Goal: Task Accomplishment & Management: Complete application form

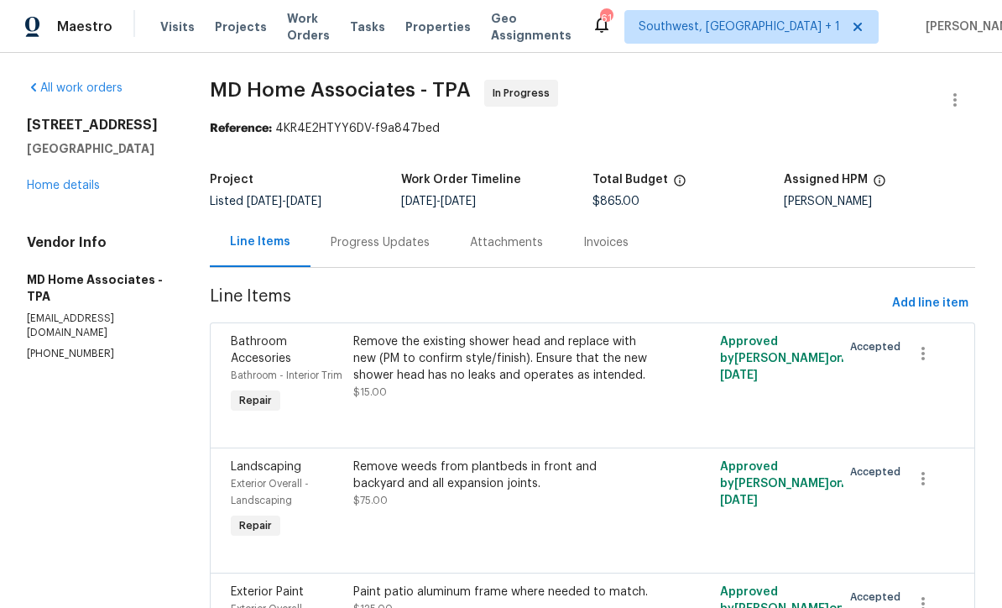
click at [217, 34] on span "Projects" at bounding box center [241, 26] width 52 height 17
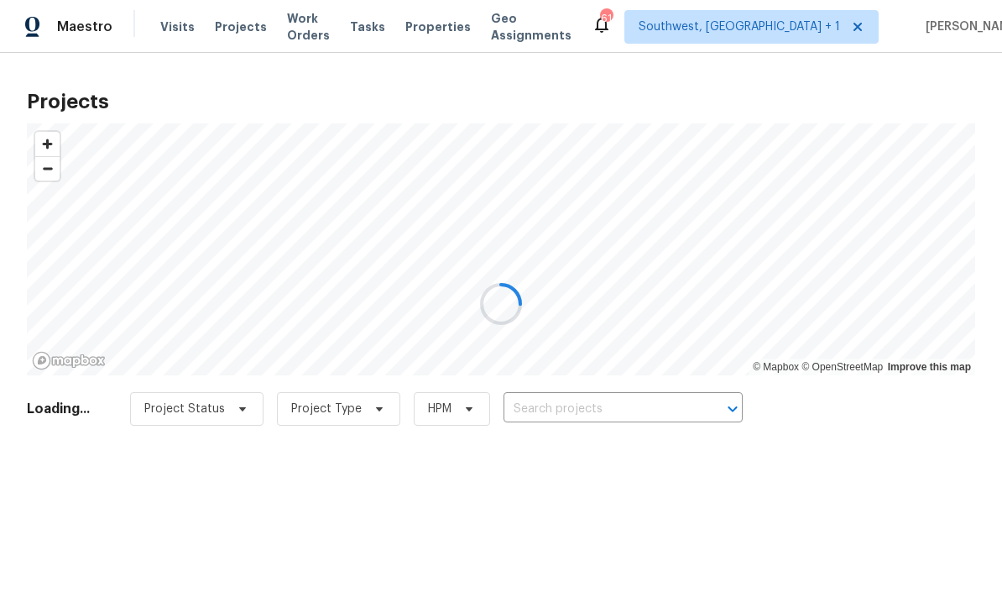
click at [618, 414] on div at bounding box center [501, 304] width 1002 height 608
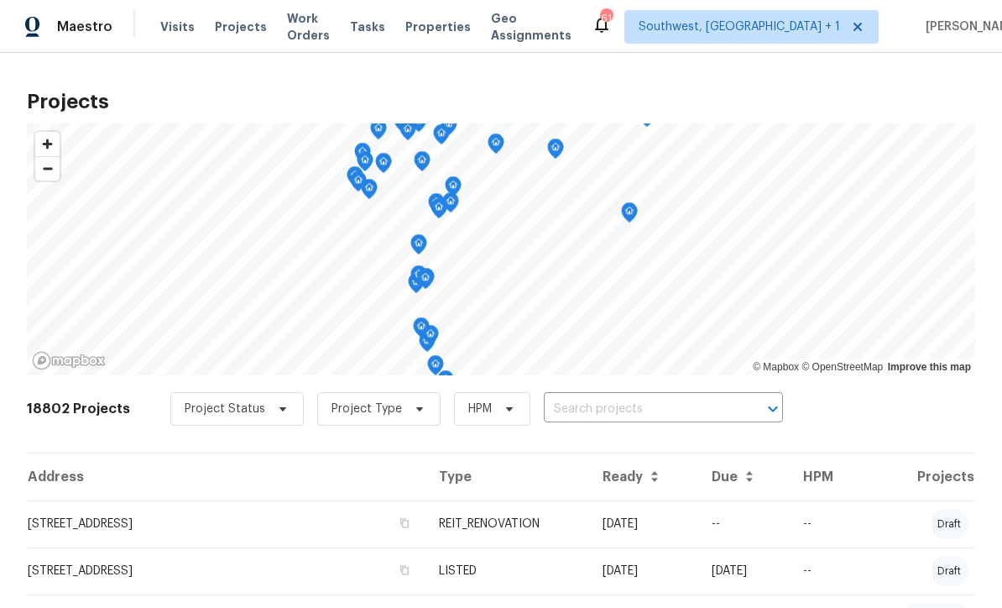
click at [627, 415] on input "text" at bounding box center [640, 409] width 192 height 26
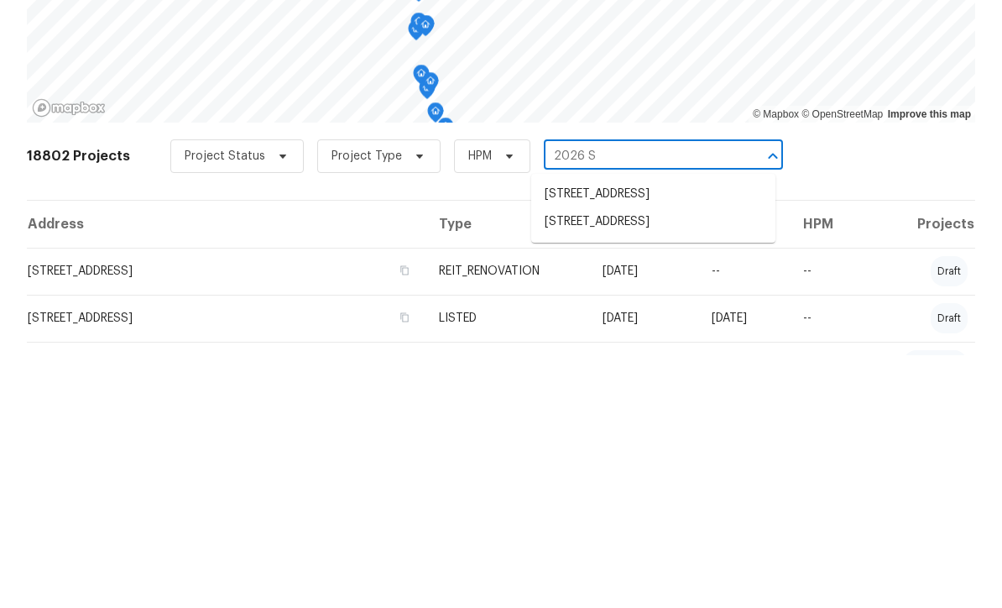
type input "2026 SE"
click at [655, 461] on li "[STREET_ADDRESS]" at bounding box center [653, 475] width 244 height 28
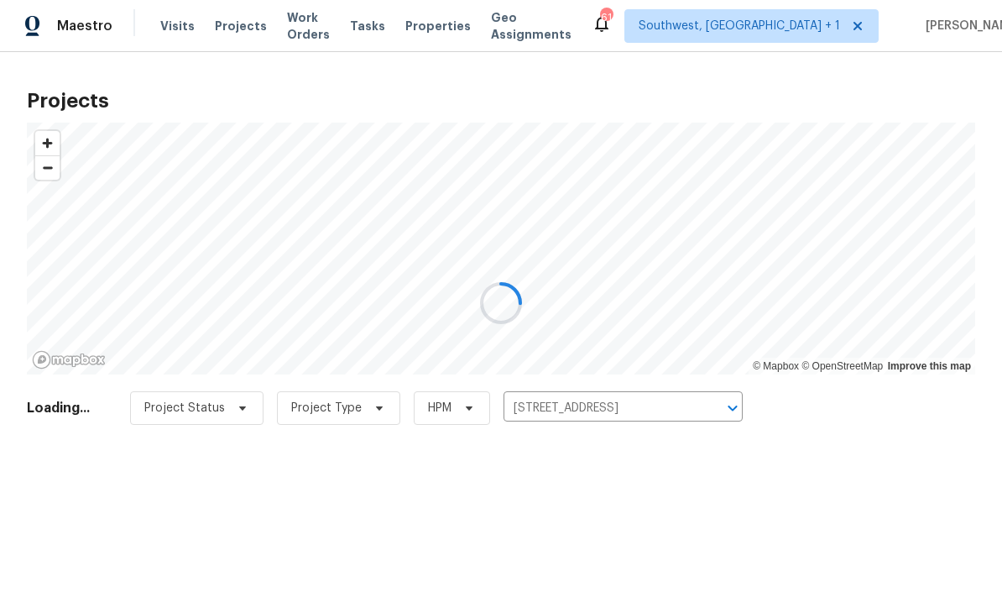
scroll to position [1, 0]
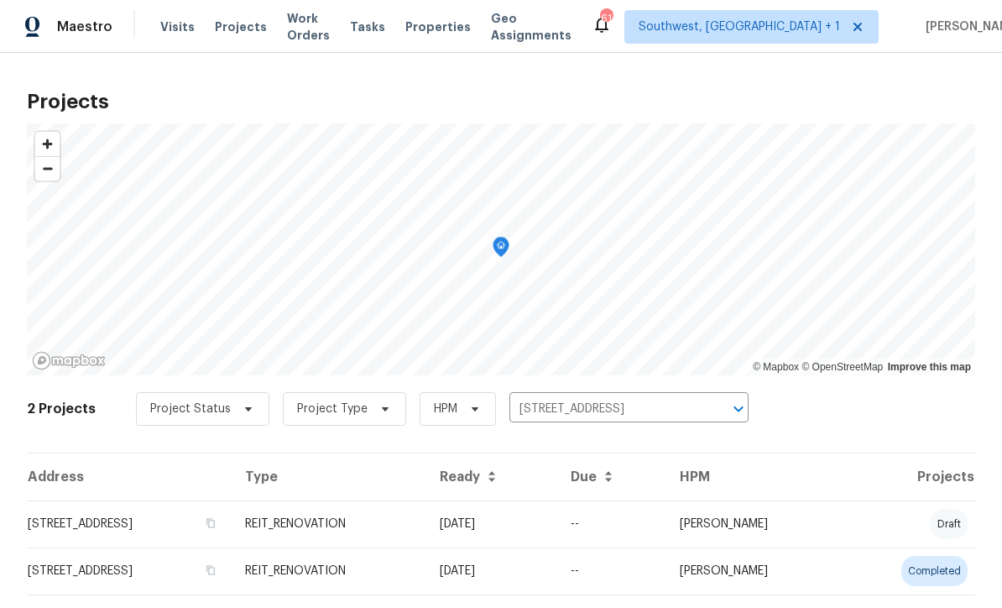
click at [426, 530] on td "REIT_RENOVATION" at bounding box center [329, 523] width 195 height 47
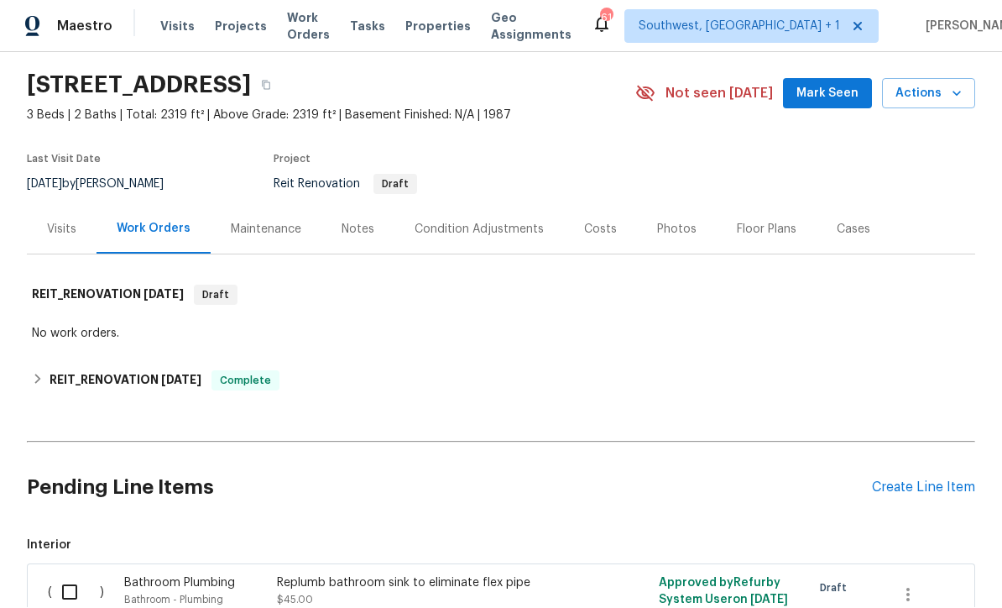
scroll to position [64, 0]
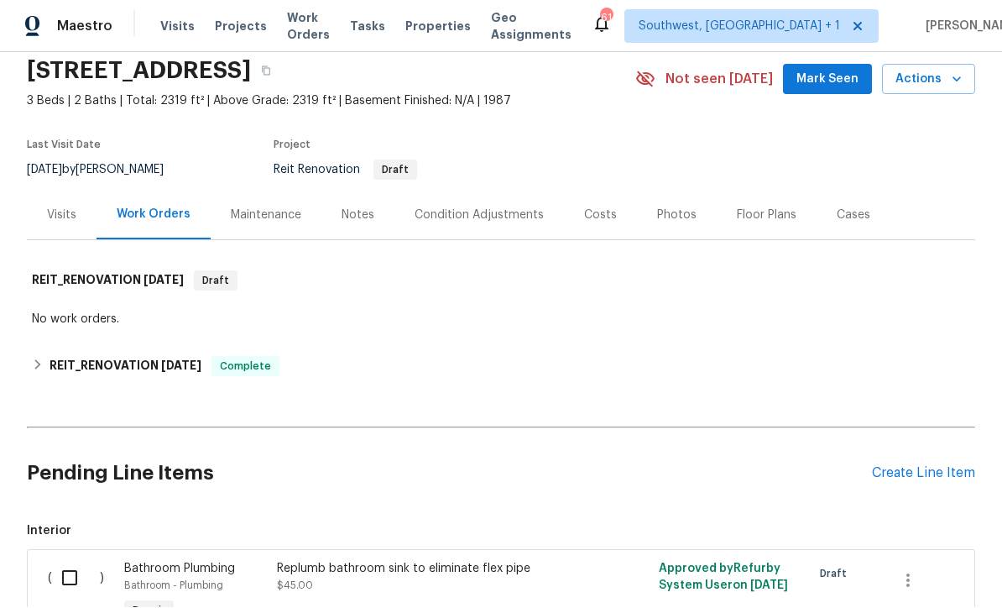
click at [938, 466] on div "Create Line Item" at bounding box center [923, 474] width 103 height 16
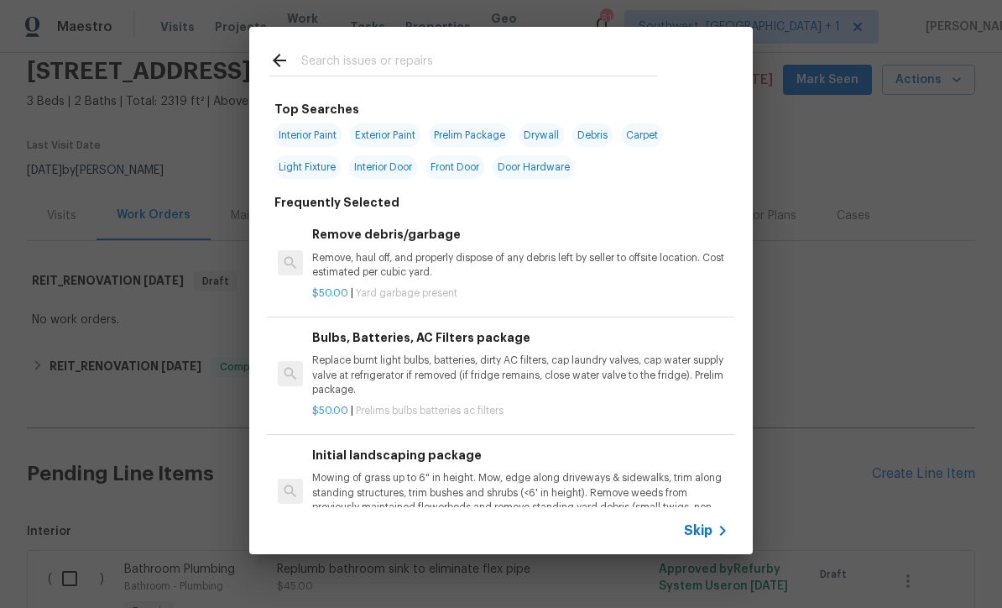
click at [715, 533] on icon at bounding box center [722, 530] width 20 height 20
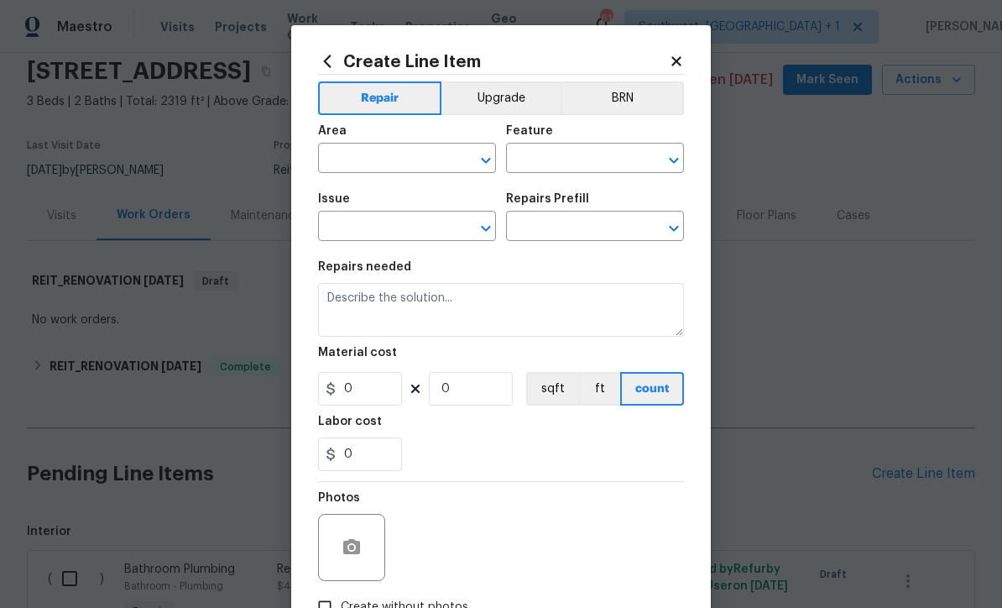
click at [393, 173] on input "text" at bounding box center [383, 160] width 131 height 26
click at [417, 240] on li "HVAC" at bounding box center [407, 254] width 178 height 28
type input "HVAC"
click at [619, 163] on input "text" at bounding box center [571, 160] width 131 height 26
click at [552, 280] on li "HVAC" at bounding box center [595, 294] width 178 height 28
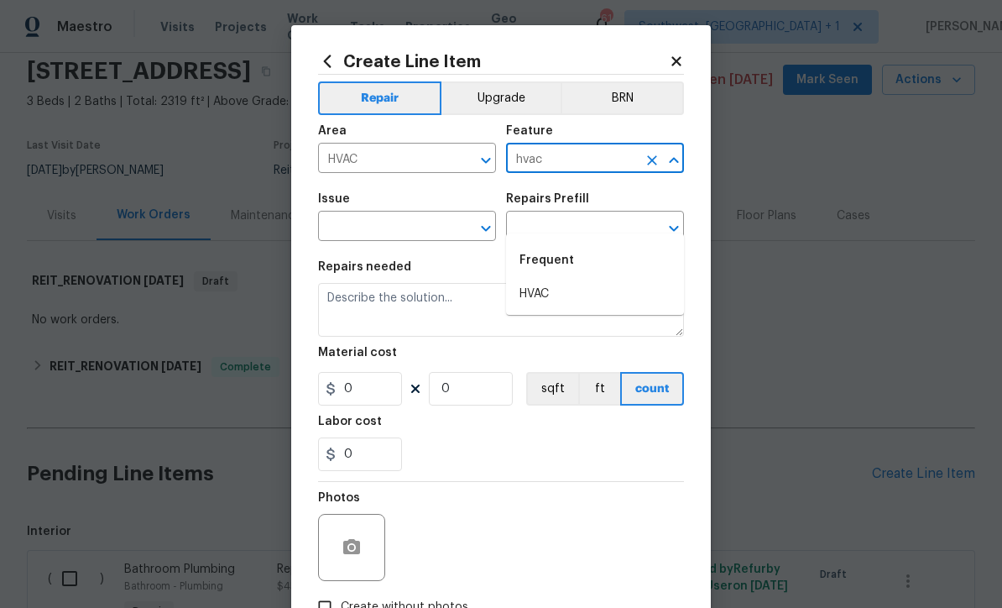
type input "HVAC"
click at [430, 230] on input "text" at bounding box center [383, 228] width 131 height 26
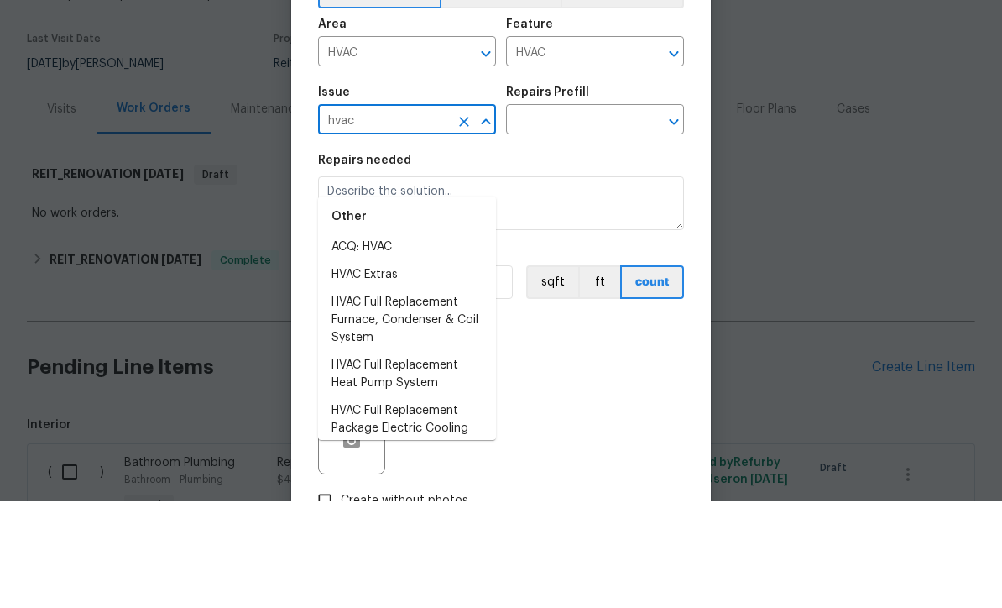
scroll to position [11, 0]
click at [396, 367] on li "HVAC Extras" at bounding box center [407, 381] width 178 height 28
type input "HVAC Extras"
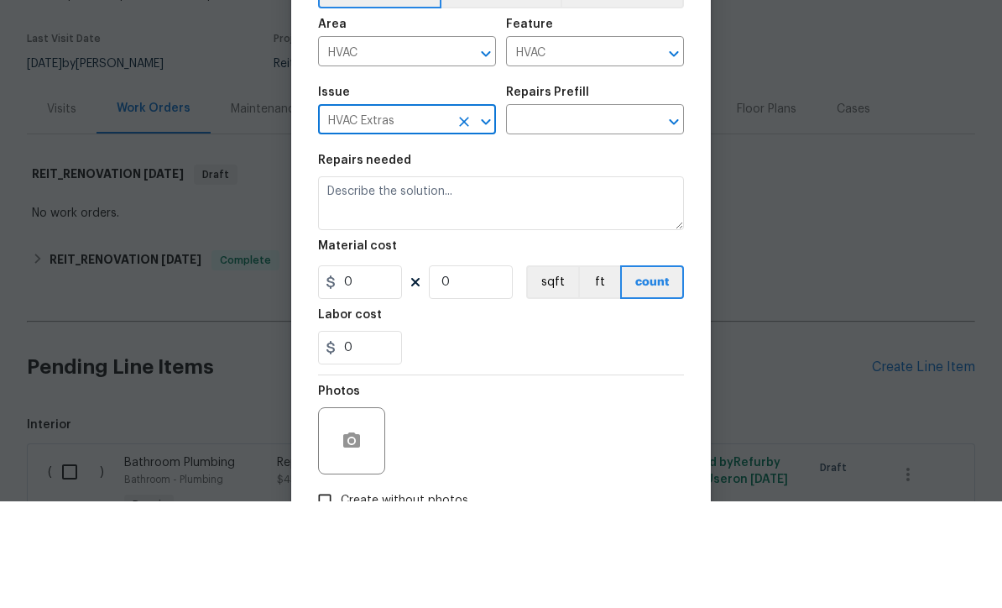
click at [606, 215] on input "text" at bounding box center [571, 228] width 131 height 26
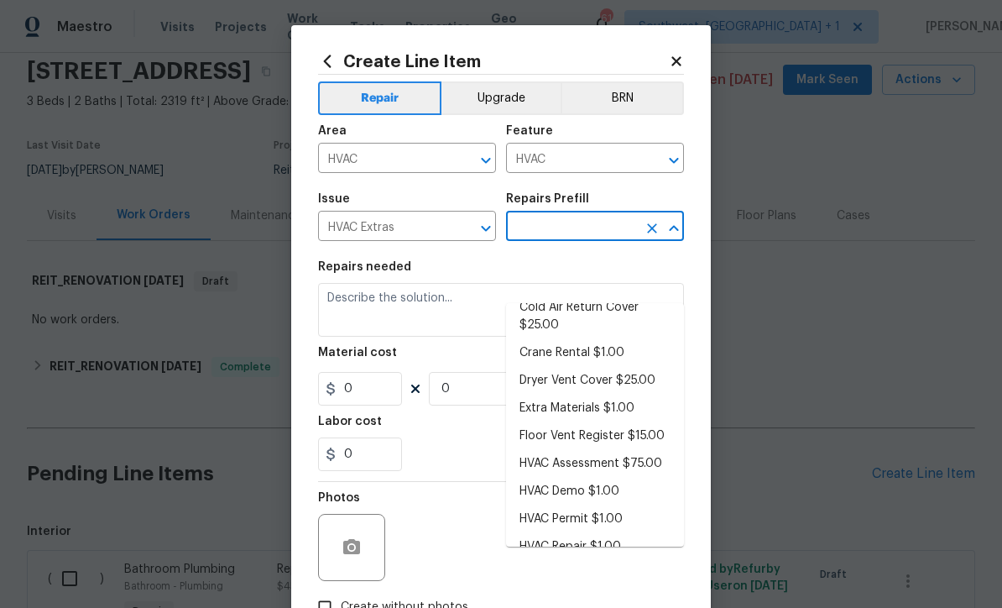
scroll to position [88, 0]
click at [608, 451] on li "HVAC Assessment $75.00" at bounding box center [595, 465] width 178 height 28
type input "HVAC Assessment $75.00"
type textarea "HVAC not working properly. Inspect system and diagnose problem."
type input "1"
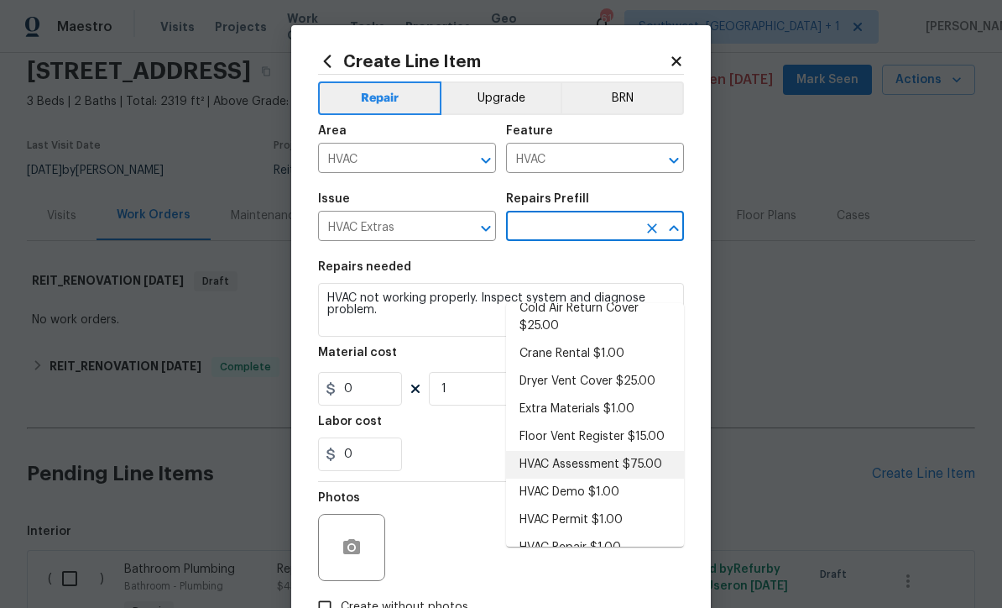
type input "HVAC Assessment $75.00"
type input "75"
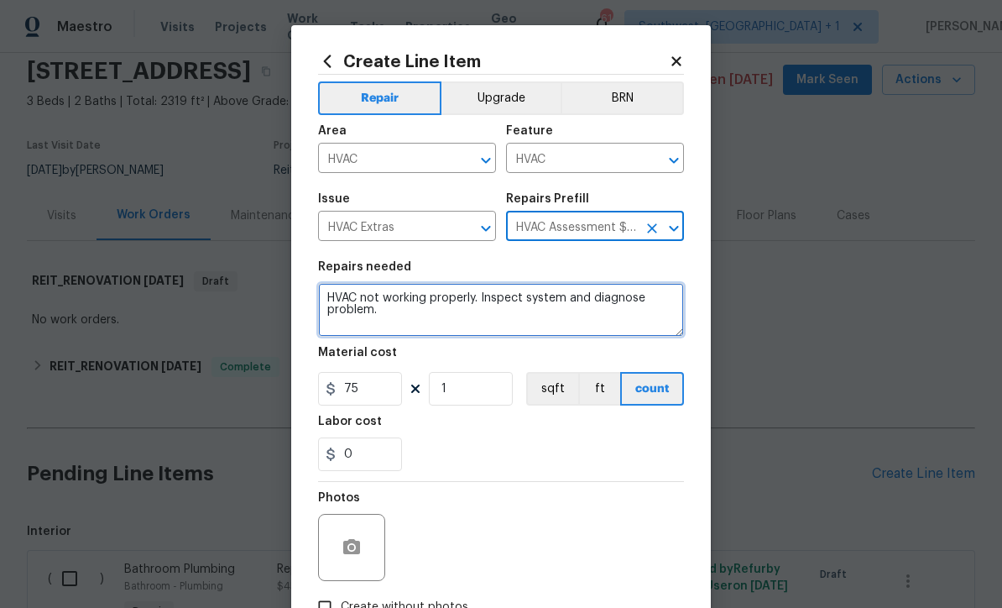
click at [483, 307] on textarea "HVAC not working properly. Inspect system and diagnose problem." at bounding box center [501, 310] width 366 height 54
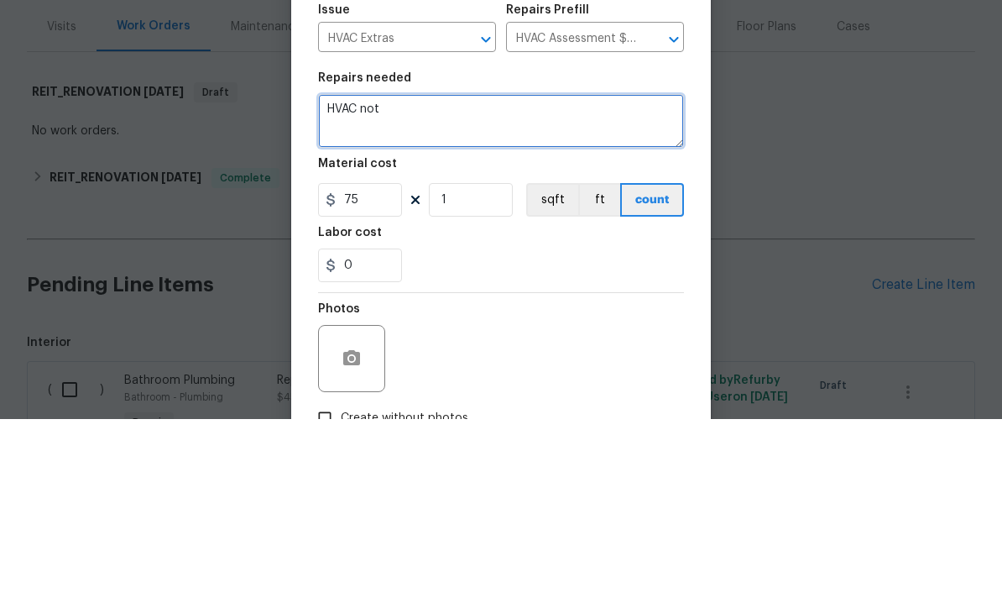
type textarea "HVAC"
click at [417, 283] on textarea "#Raas -" at bounding box center [501, 310] width 366 height 54
paste textarea "Hello Dennis Ulmer, naomi.ferreira, we have a new house assigned as one of our …"
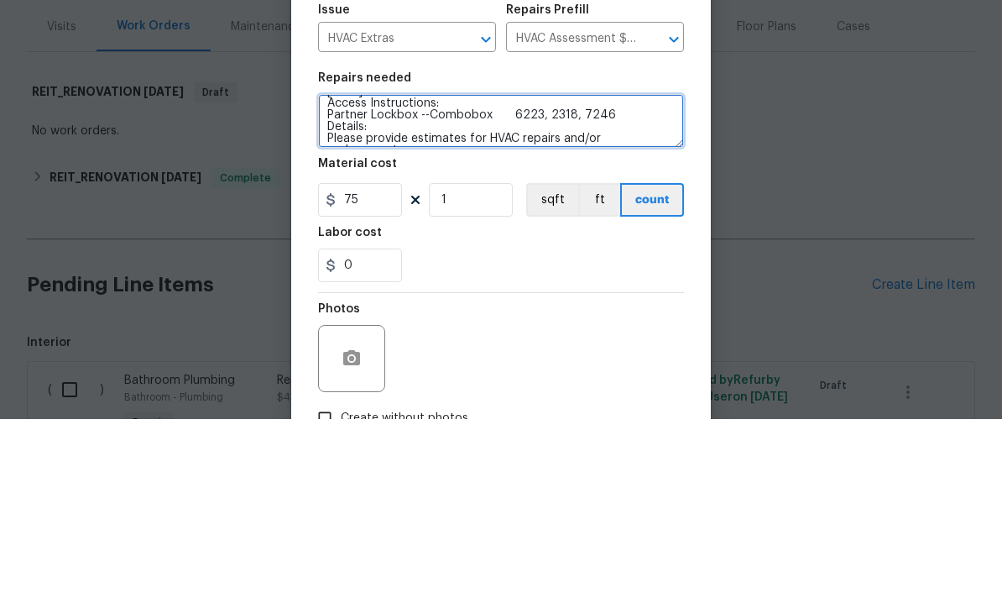
scroll to position [124, 0]
click at [410, 283] on textarea "#Raas - Hello Dennis Ulmer, naomi.ferreira, we have a new house assigned as one…" at bounding box center [501, 310] width 366 height 54
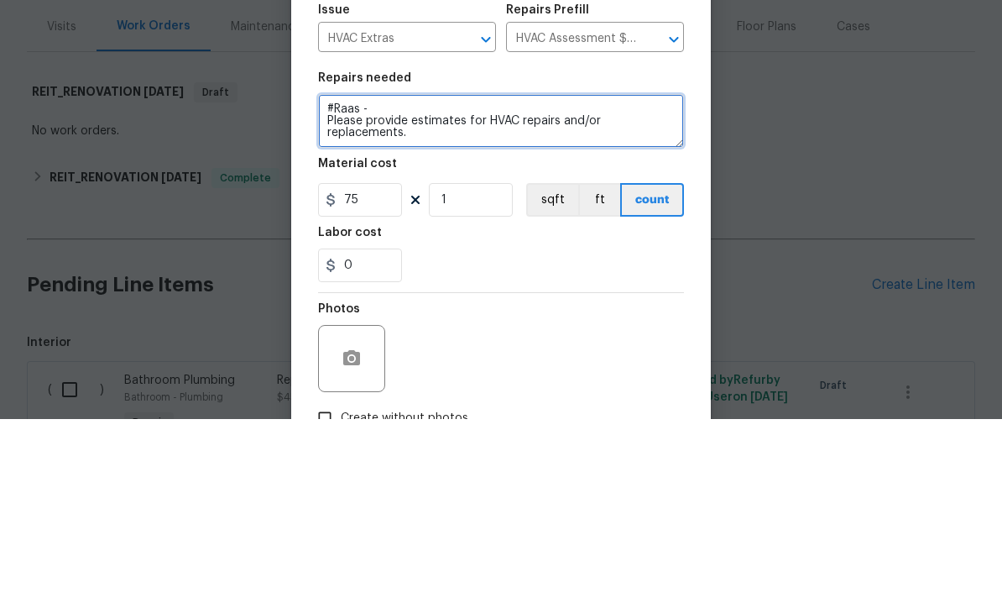
scroll to position [27, 0]
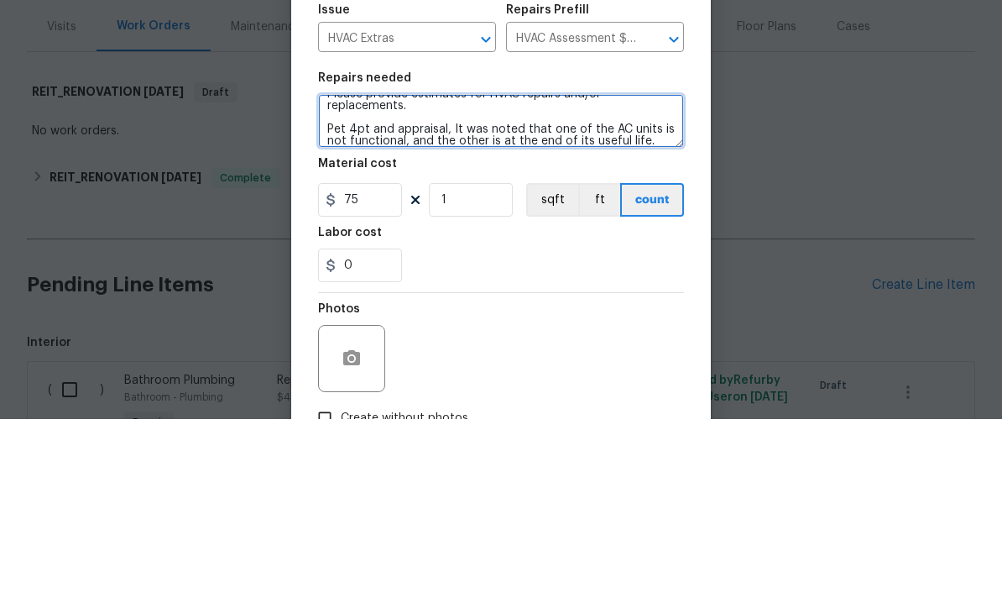
click at [471, 283] on textarea "#Raas - Please provide estimates for HVAC repairs and/or replacements. Pet 4pt …" at bounding box center [501, 310] width 366 height 54
click at [501, 283] on textarea "#Raas - Please provide estimates for HVAC repairs and/or replacements. Pet 4pt …" at bounding box center [501, 310] width 366 height 54
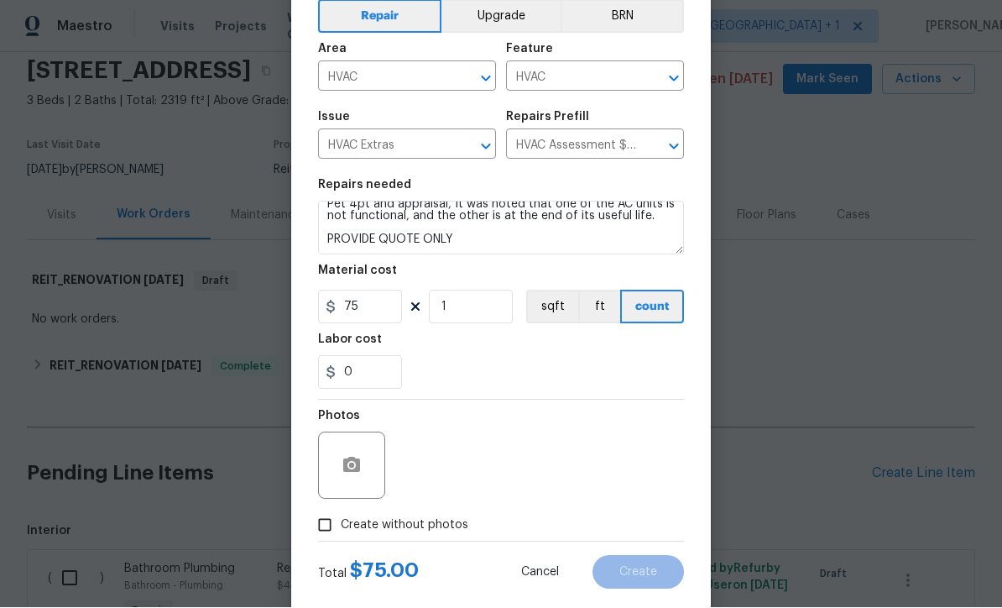
scroll to position [80, 0]
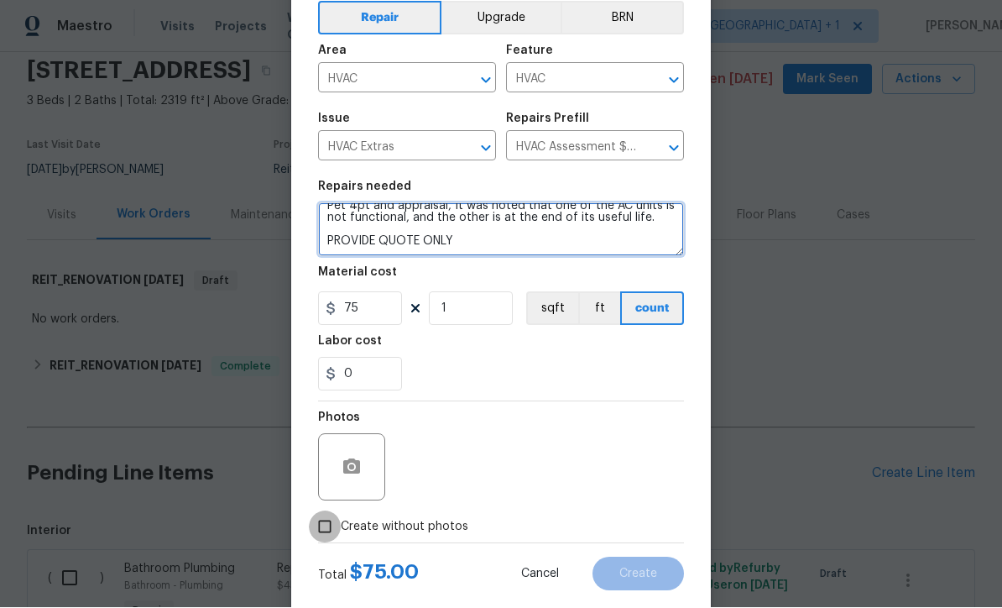
type textarea "#Raas - Please provide estimates for HVAC repairs and/or replacements. >> Pet 4…"
click at [323, 525] on input "Create without photos" at bounding box center [325, 527] width 32 height 32
checkbox input "true"
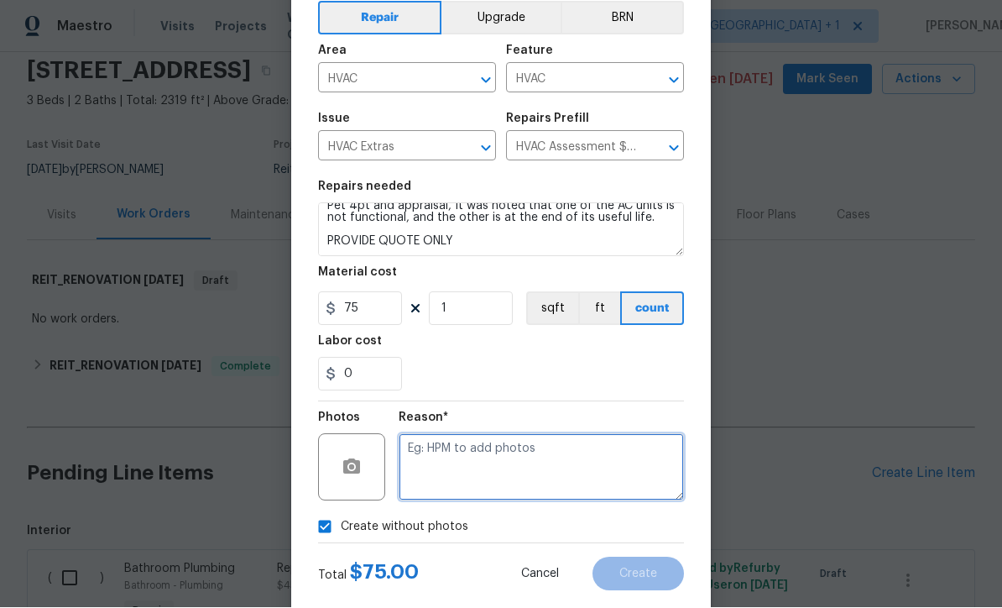
click at [540, 458] on textarea at bounding box center [541, 467] width 285 height 67
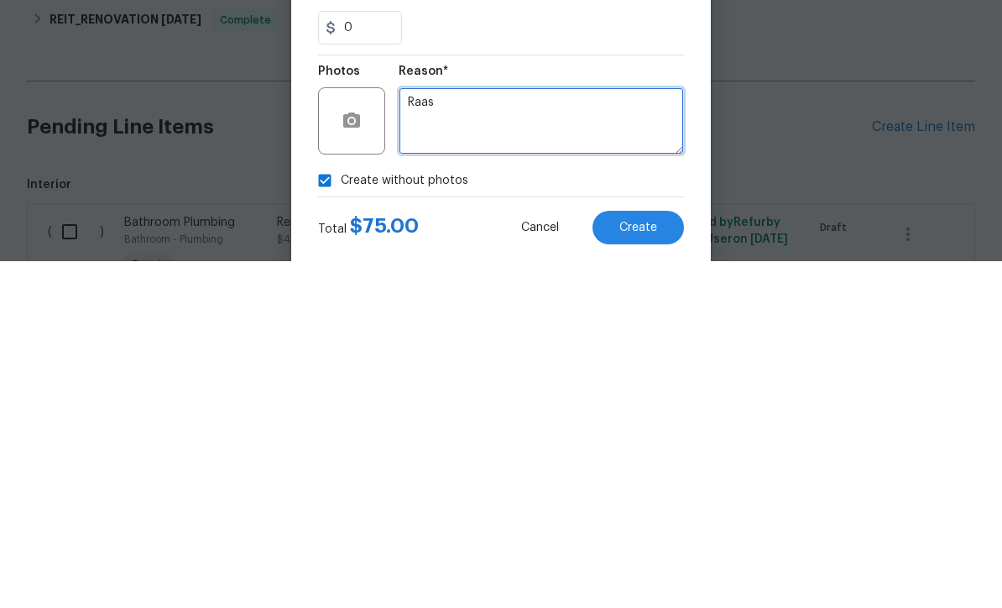
type textarea "Raas"
click at [644, 568] on span "Create" at bounding box center [638, 574] width 38 height 13
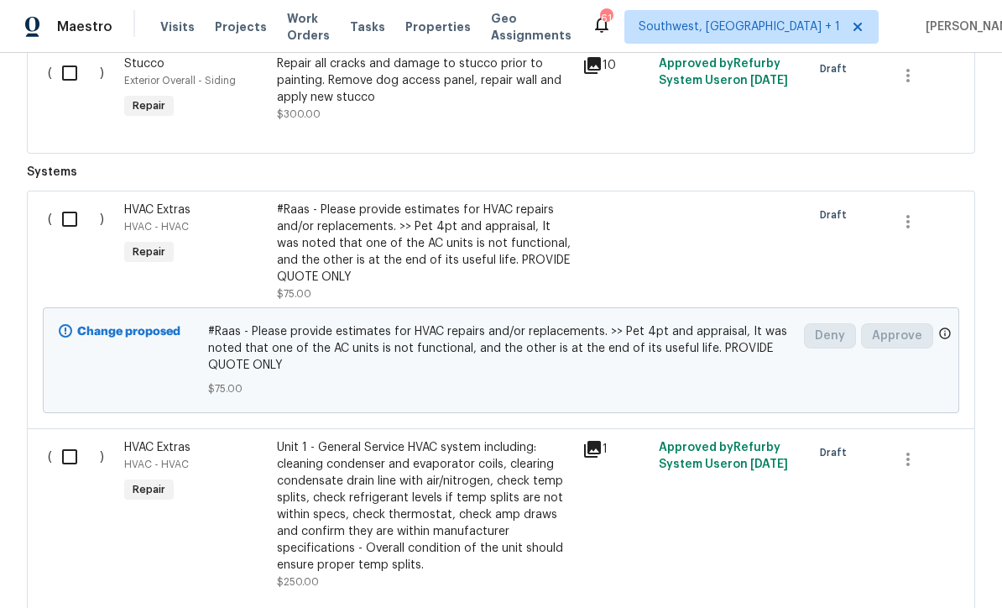
scroll to position [5644, 0]
click at [71, 203] on input "checkbox" at bounding box center [76, 220] width 48 height 35
checkbox input "true"
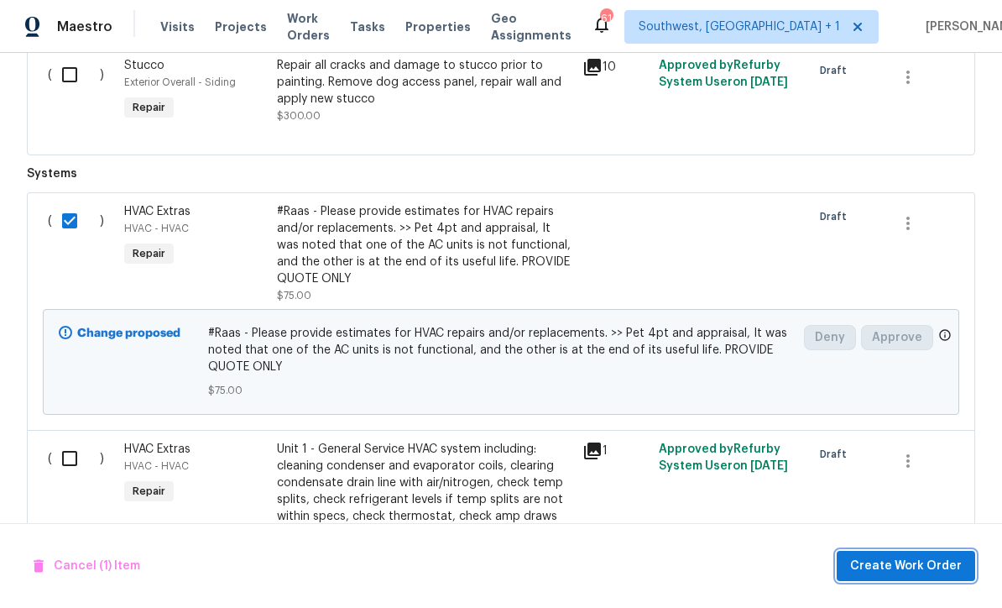
click at [921, 563] on span "Create Work Order" at bounding box center [906, 566] width 112 height 21
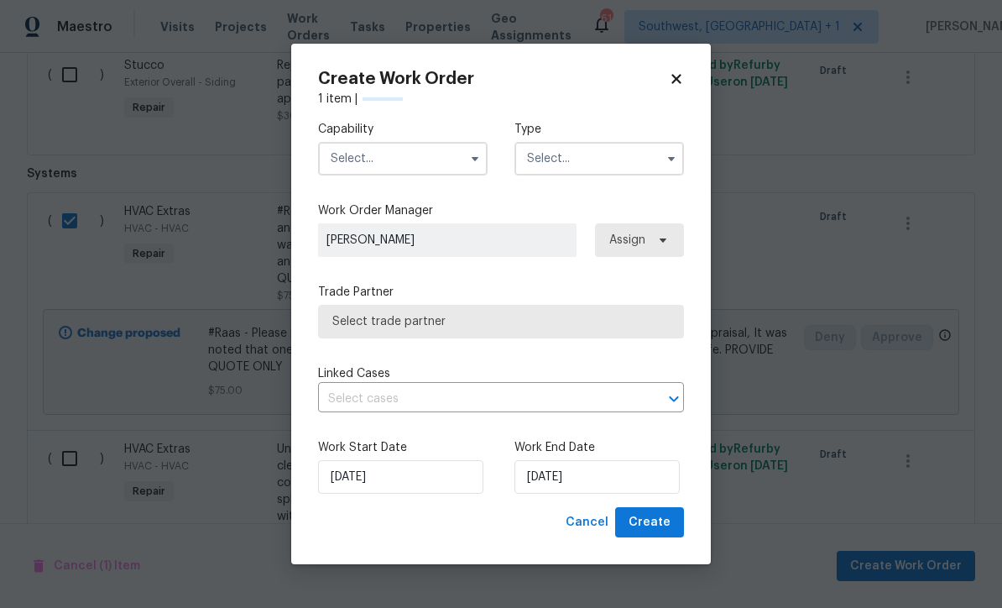
click at [408, 165] on input "text" at bounding box center [403, 159] width 170 height 34
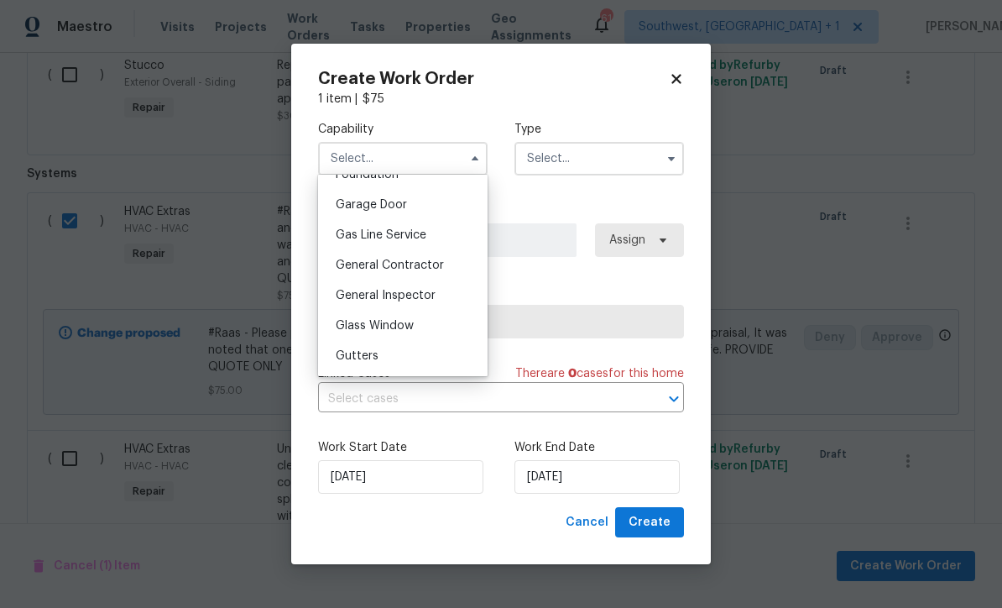
scroll to position [730, 0]
click at [439, 272] on div "General Contractor" at bounding box center [402, 266] width 161 height 30
type input "General Contractor"
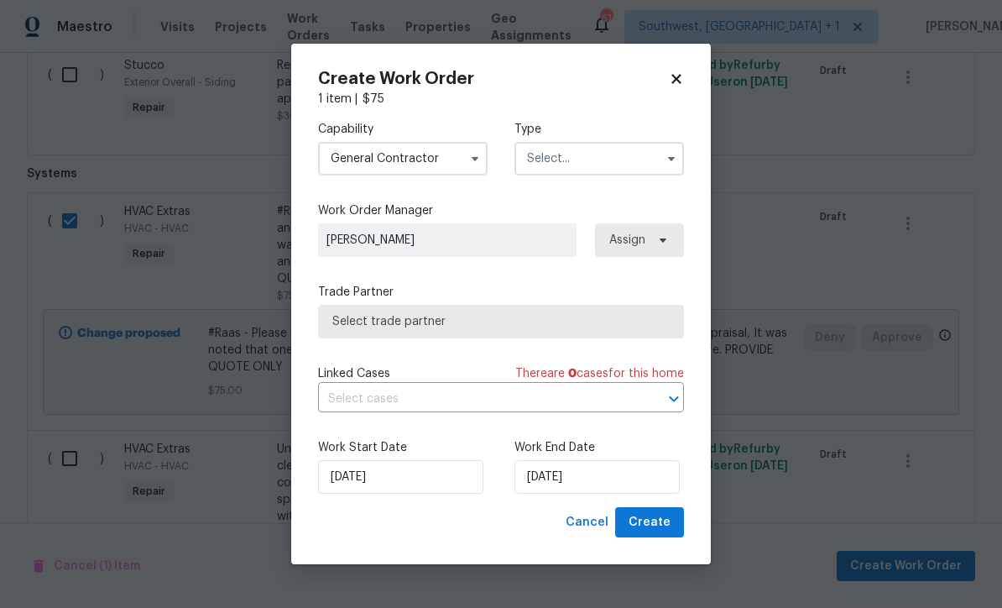
click at [597, 165] on input "text" at bounding box center [599, 159] width 170 height 34
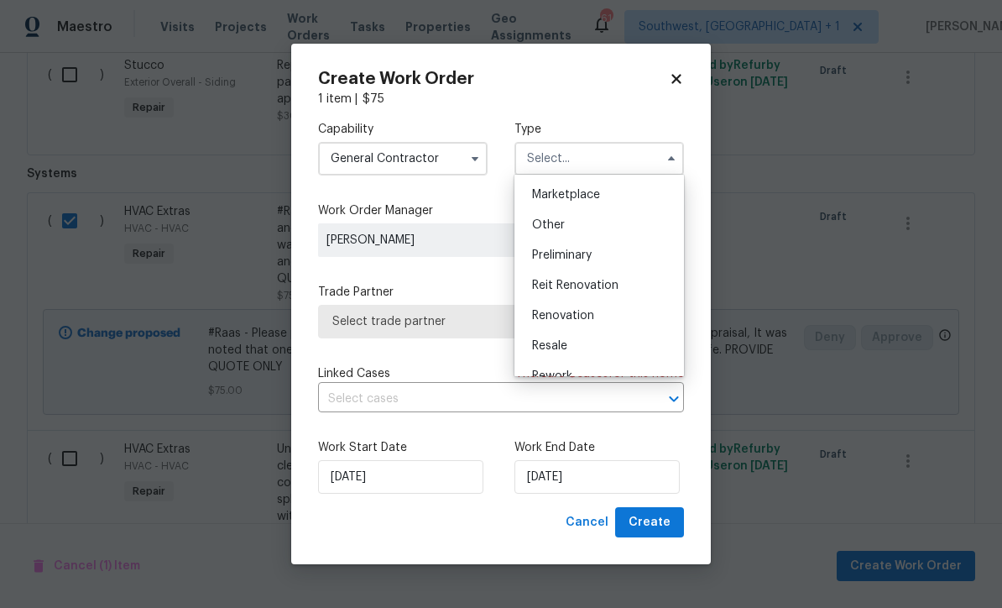
scroll to position [300, 0]
click at [619, 291] on div "Reit Renovation" at bounding box center [599, 287] width 161 height 30
type input "Reit Renovation"
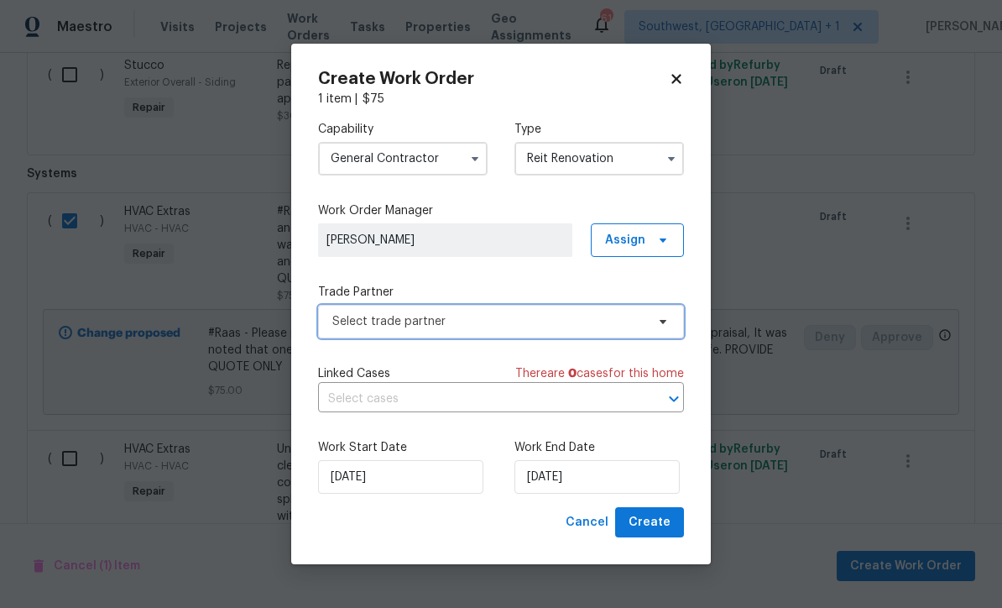
click at [542, 323] on span "Select trade partner" at bounding box center [488, 321] width 313 height 17
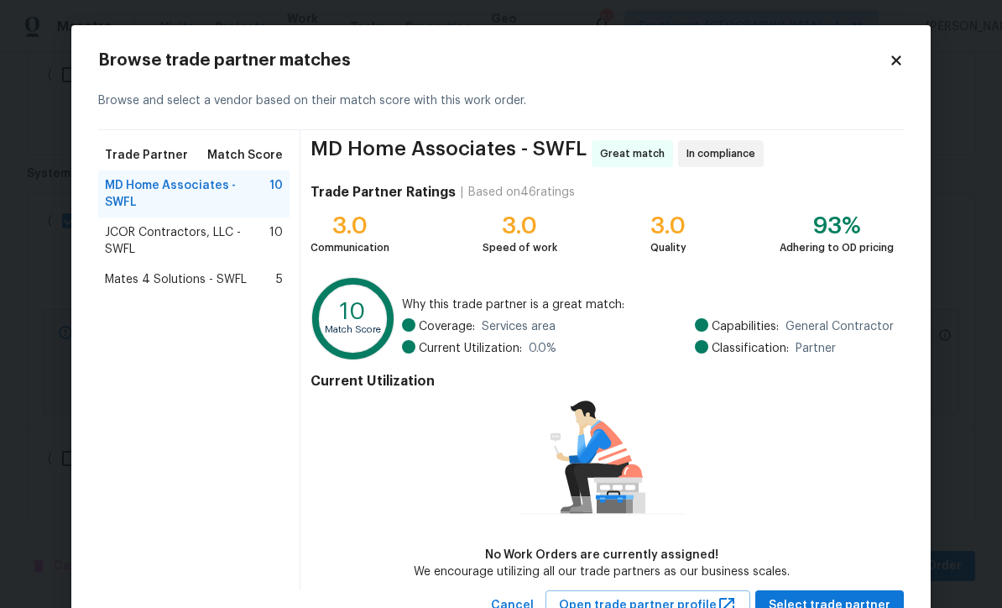
click at [842, 451] on div "Current Utilization No Work Orders are currently assigned! We encourage utilizi…" at bounding box center [602, 473] width 583 height 214
click at [830, 598] on span "Select trade partner" at bounding box center [830, 605] width 122 height 21
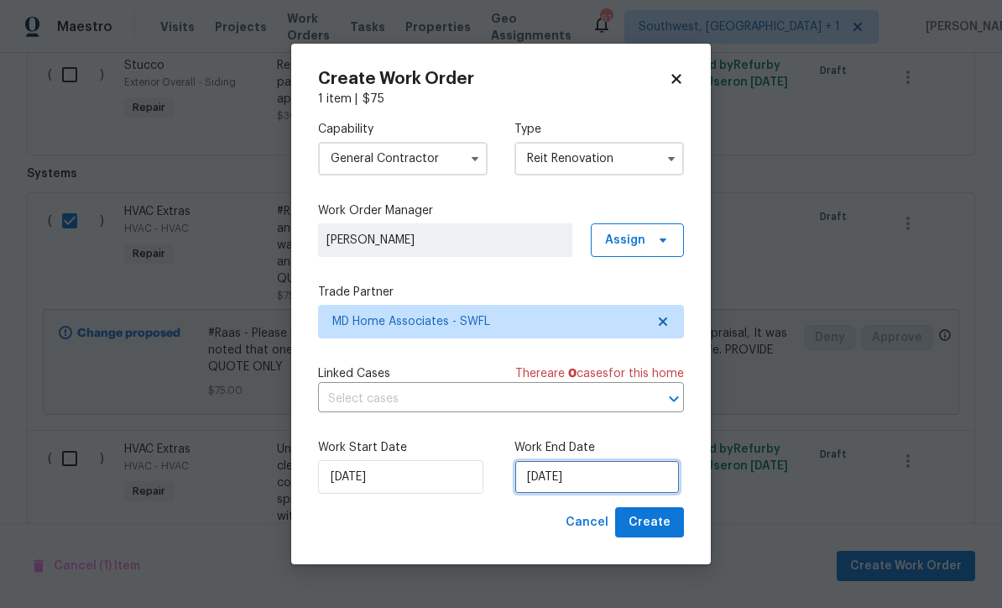
click at [636, 483] on input "[DATE]" at bounding box center [596, 477] width 165 height 34
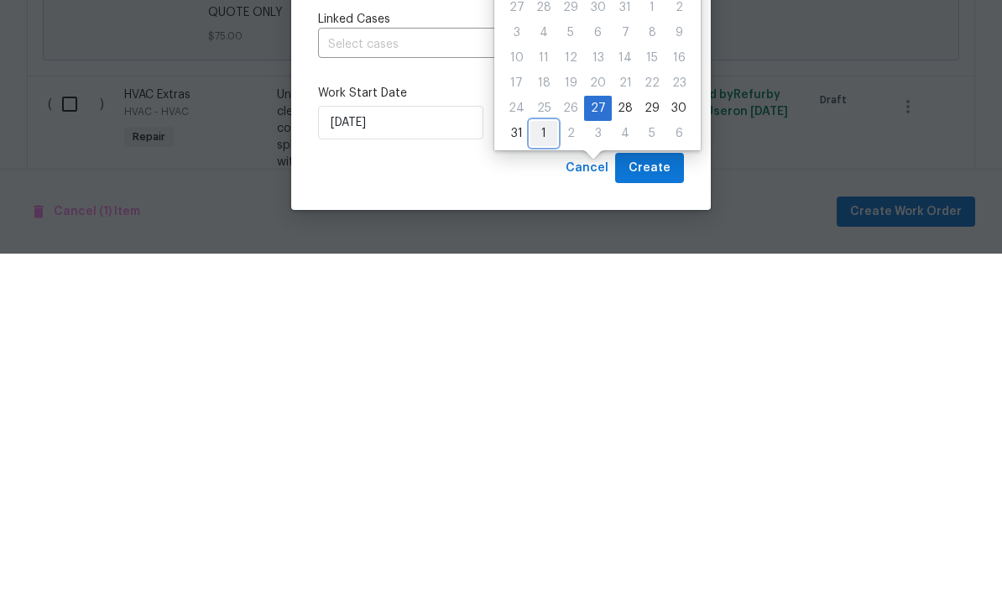
click at [546, 476] on div "1" at bounding box center [543, 487] width 27 height 23
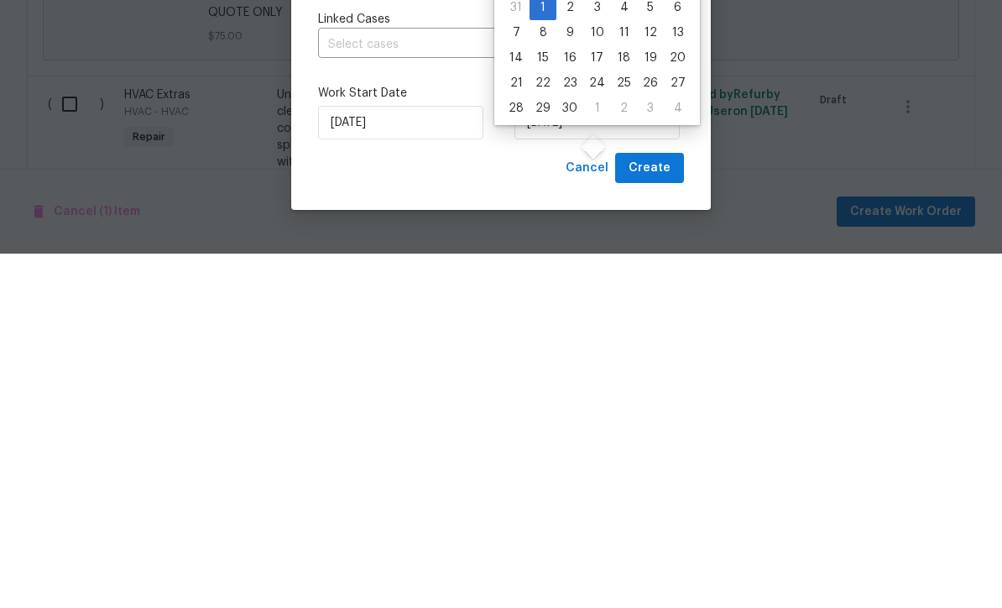
type input "9/1/2025"
select select "8"
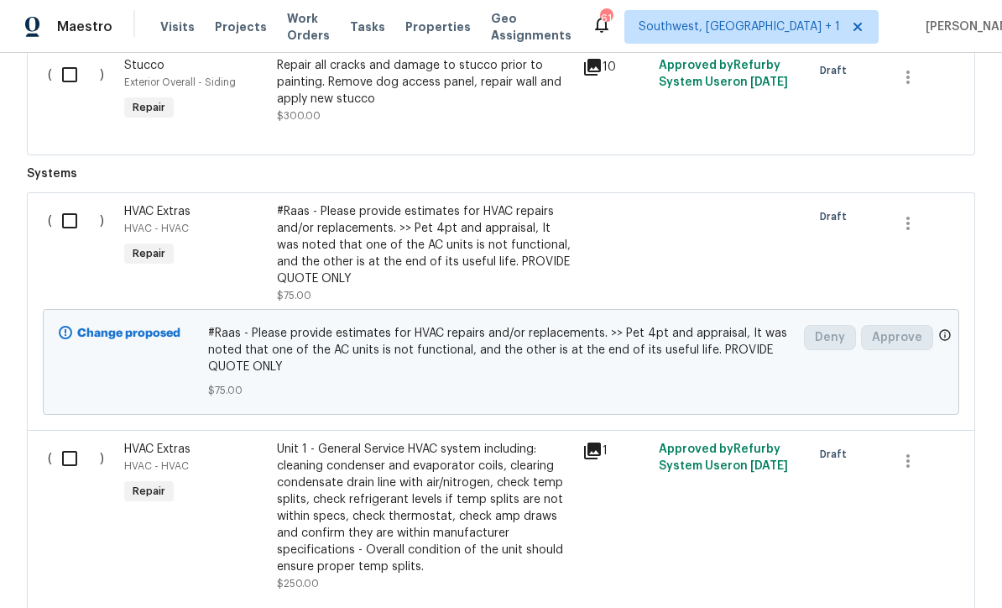
click at [65, 203] on input "checkbox" at bounding box center [76, 220] width 48 height 35
checkbox input "true"
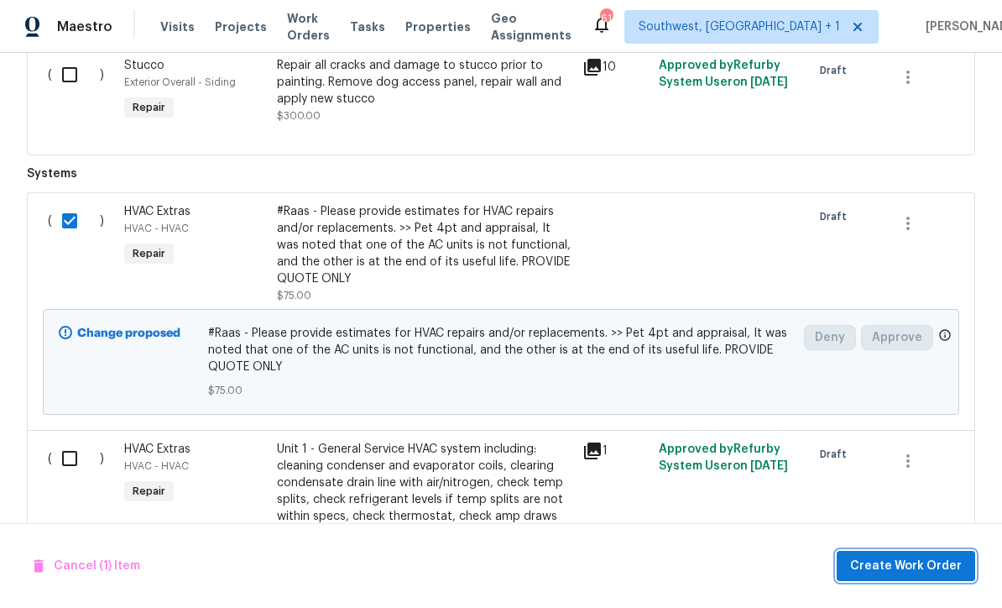
click at [918, 565] on span "Create Work Order" at bounding box center [906, 566] width 112 height 21
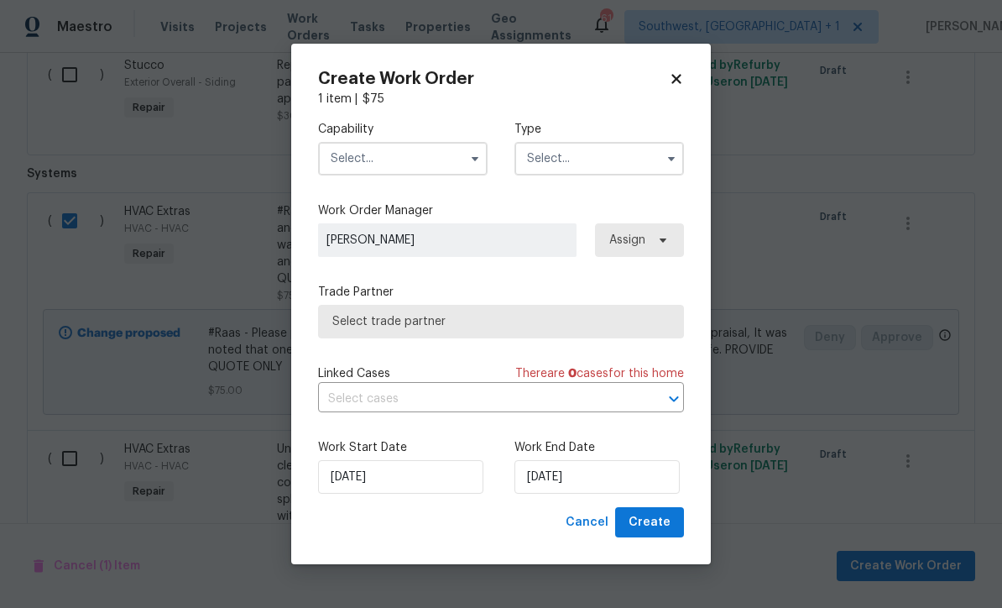
click at [394, 172] on input "text" at bounding box center [403, 159] width 170 height 34
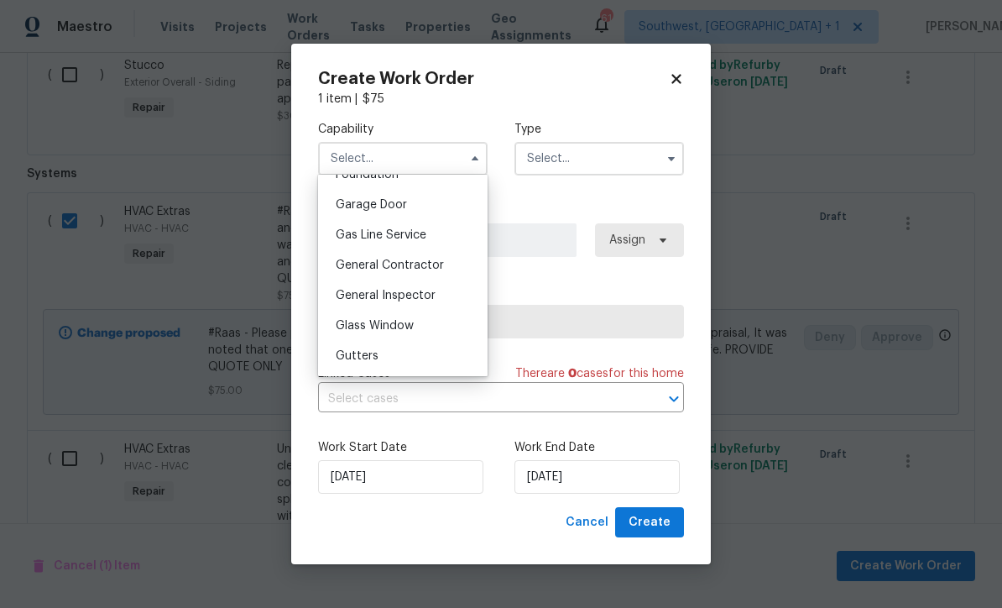
scroll to position [729, 0]
click at [457, 269] on div "General Contractor" at bounding box center [402, 267] width 161 height 30
type input "General Contractor"
click at [605, 149] on input "text" at bounding box center [599, 159] width 170 height 34
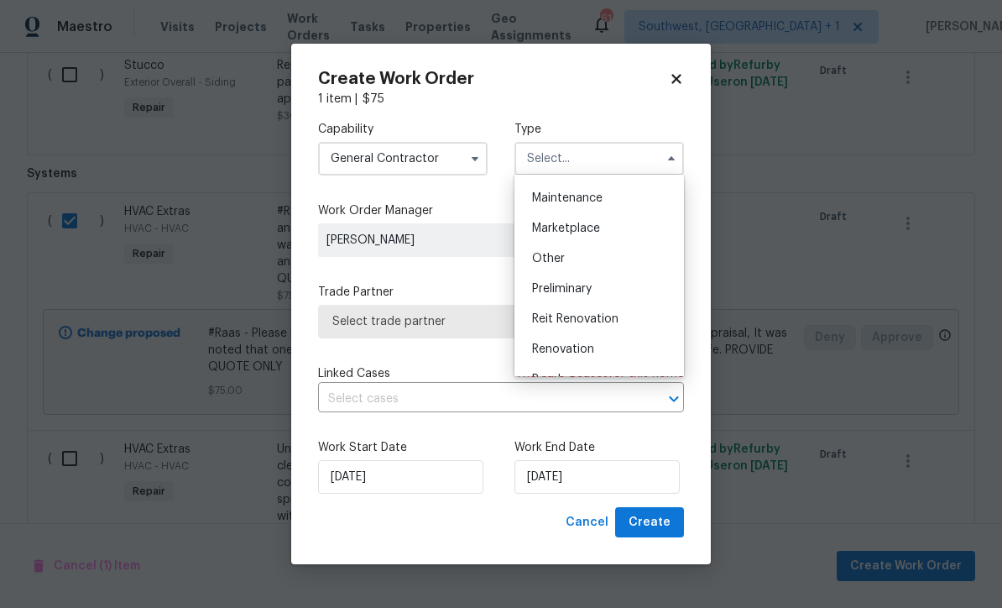
scroll to position [266, 0]
click at [614, 326] on span "Reit Renovation" at bounding box center [575, 321] width 86 height 12
type input "Reit Renovation"
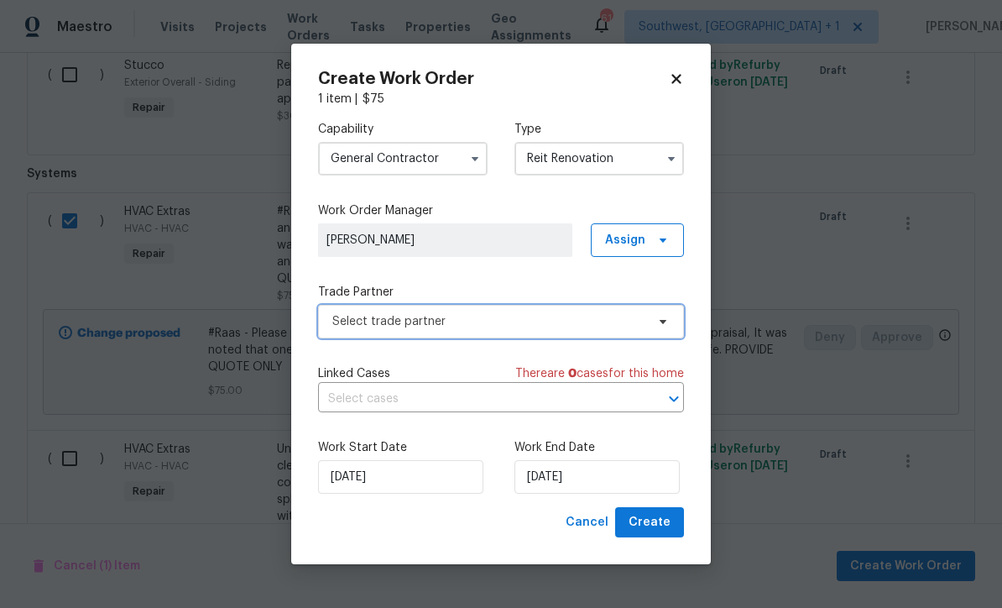
click at [559, 316] on span "Select trade partner" at bounding box center [488, 321] width 313 height 17
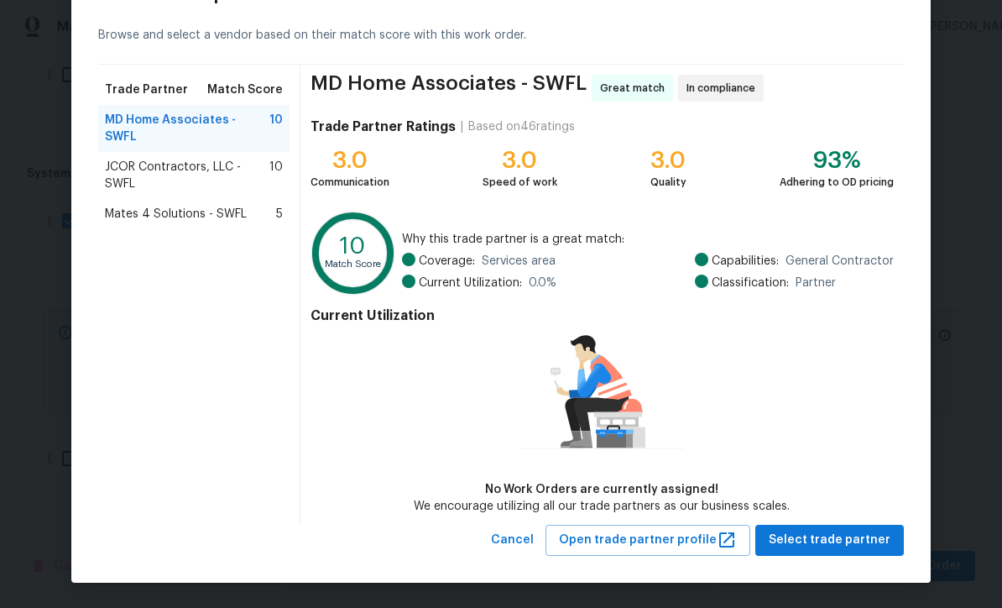
scroll to position [65, 0]
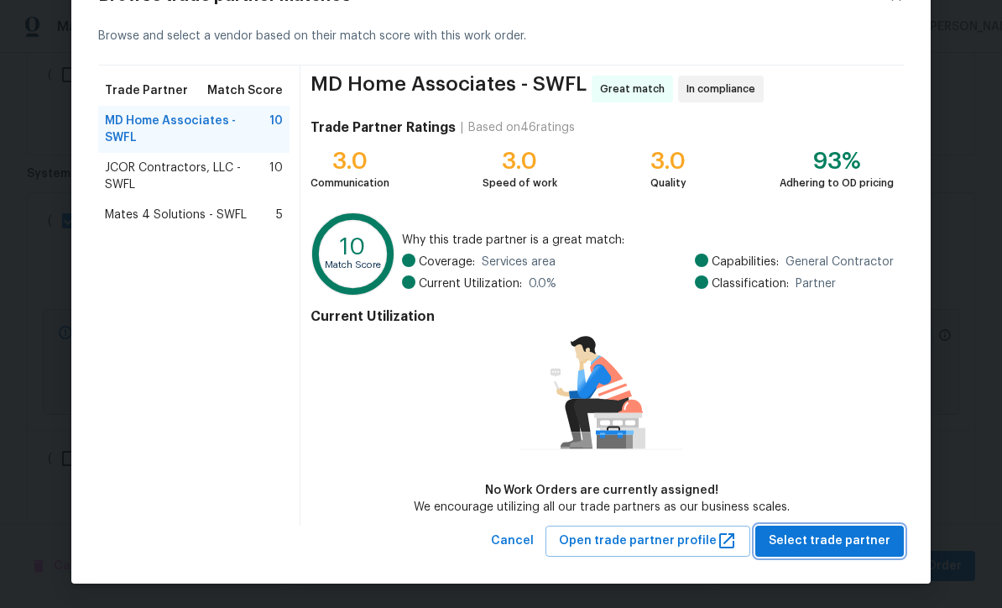
click at [843, 543] on span "Select trade partner" at bounding box center [830, 540] width 122 height 21
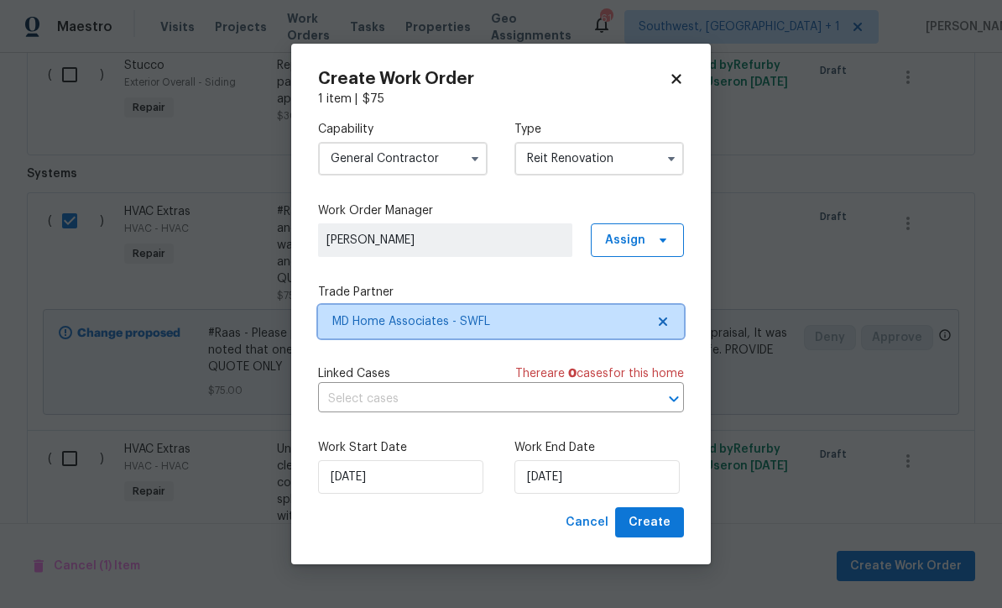
scroll to position [0, 0]
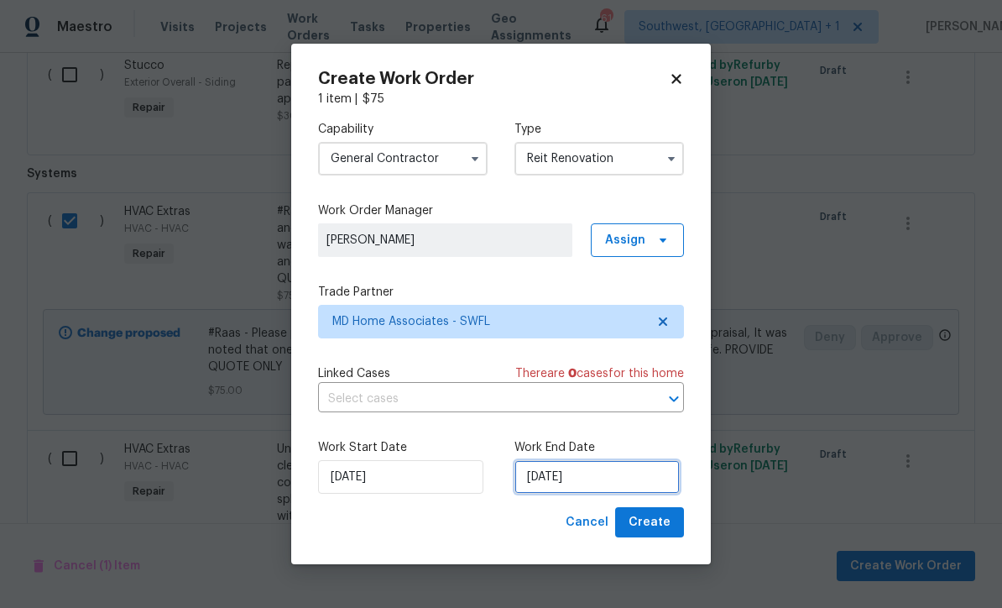
click at [596, 485] on input "[DATE]" at bounding box center [596, 477] width 165 height 34
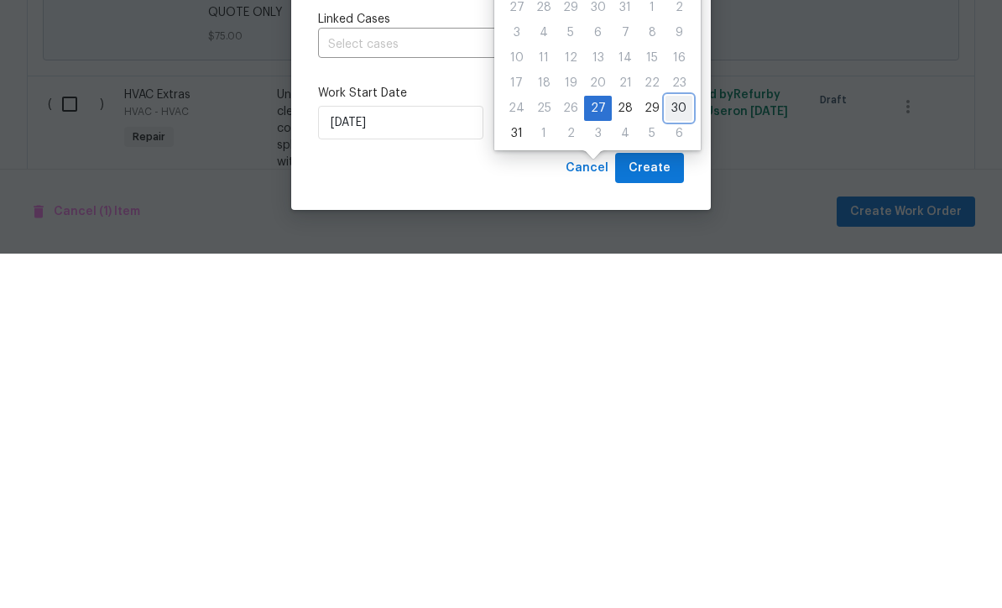
click at [675, 451] on div "30" at bounding box center [678, 462] width 27 height 23
type input "[DATE]"
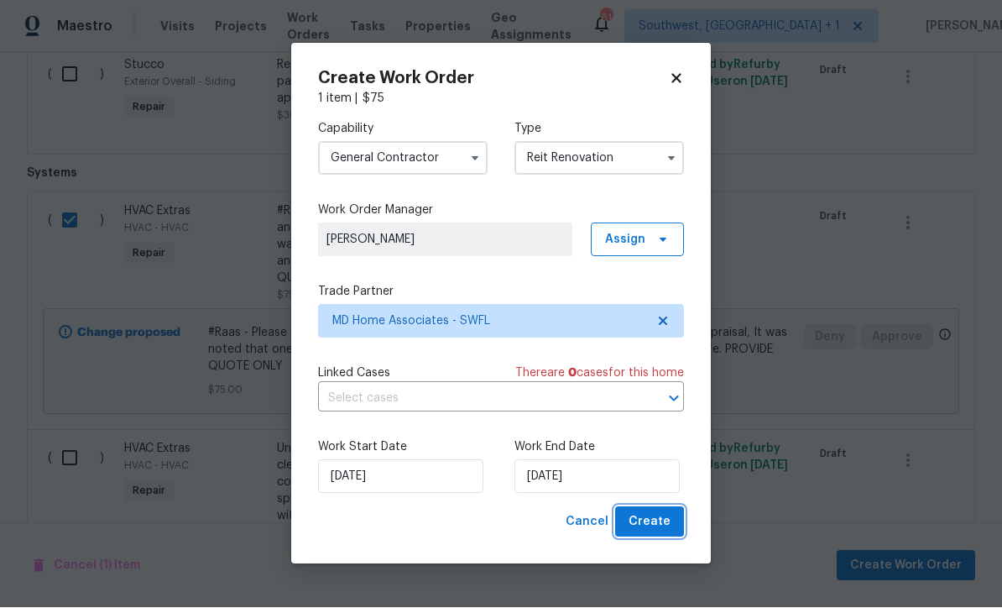
click at [655, 520] on span "Create" at bounding box center [650, 522] width 42 height 21
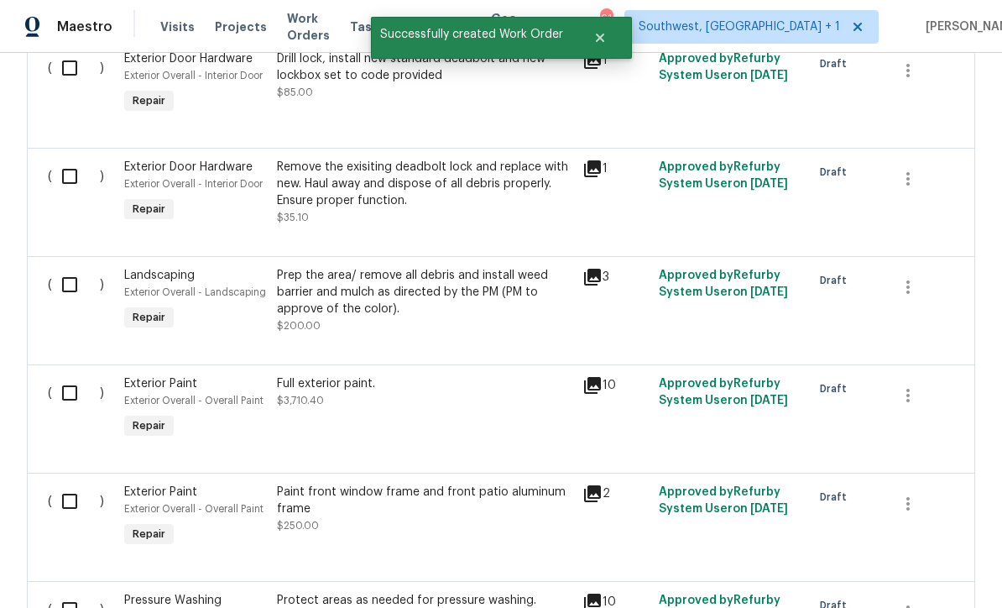
scroll to position [4603, 0]
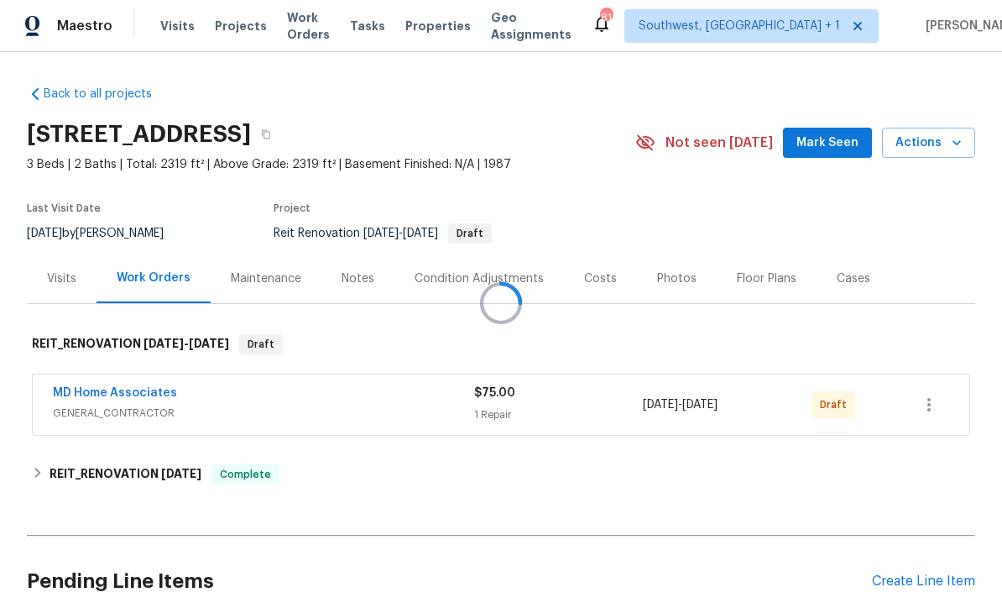
scroll to position [1, 0]
click at [935, 410] on icon "button" at bounding box center [929, 405] width 20 height 20
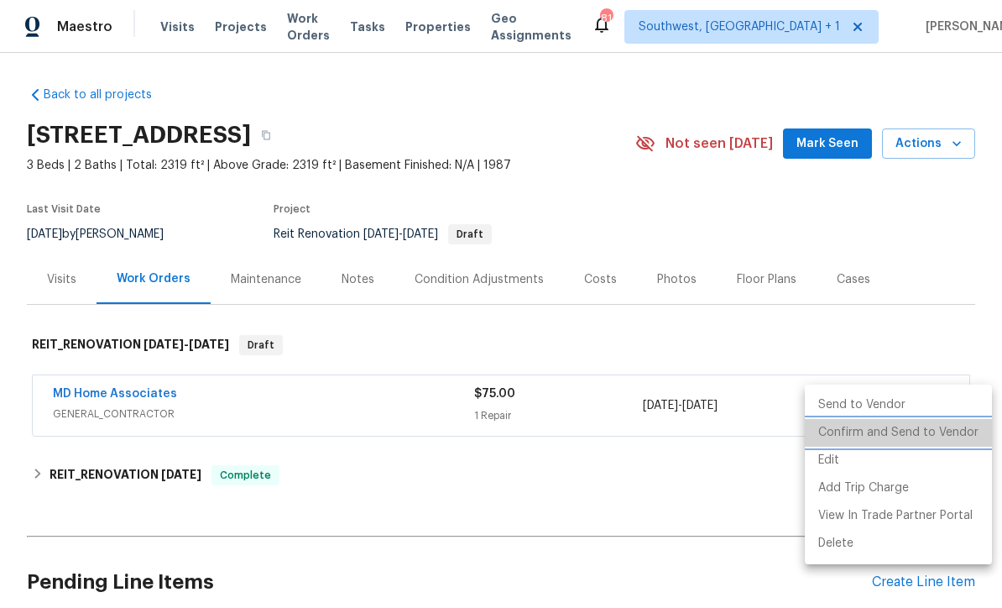
click at [912, 428] on li "Confirm and Send to Vendor" at bounding box center [898, 433] width 187 height 28
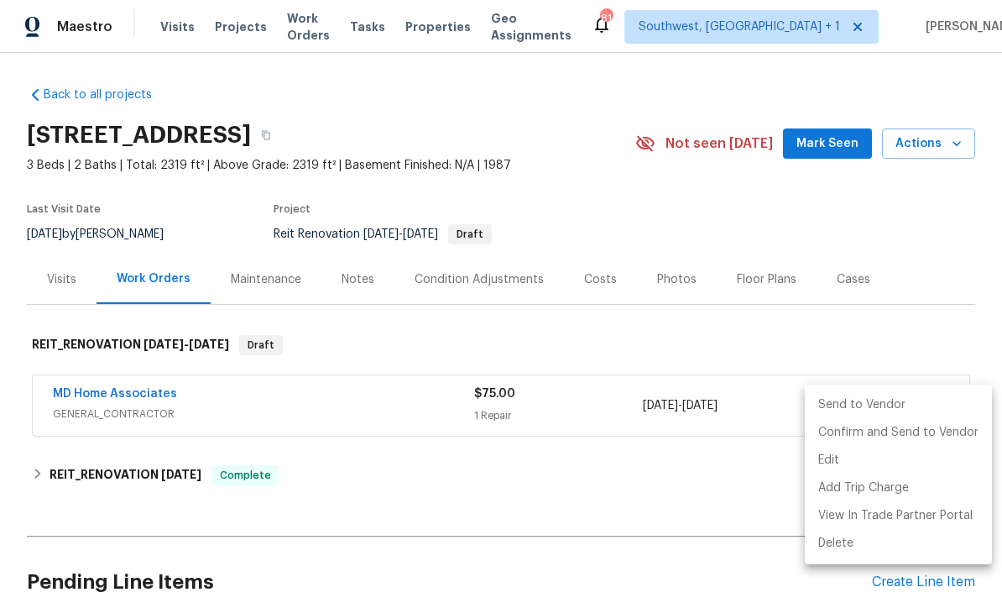
click at [905, 216] on div at bounding box center [501, 304] width 1002 height 608
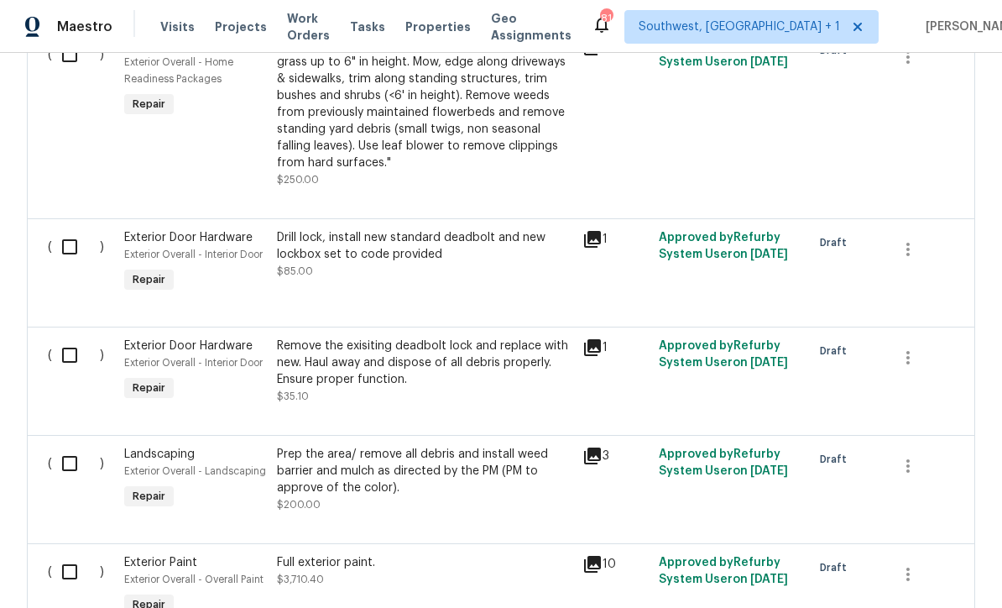
scroll to position [4500, 0]
click at [600, 236] on icon at bounding box center [592, 238] width 20 height 20
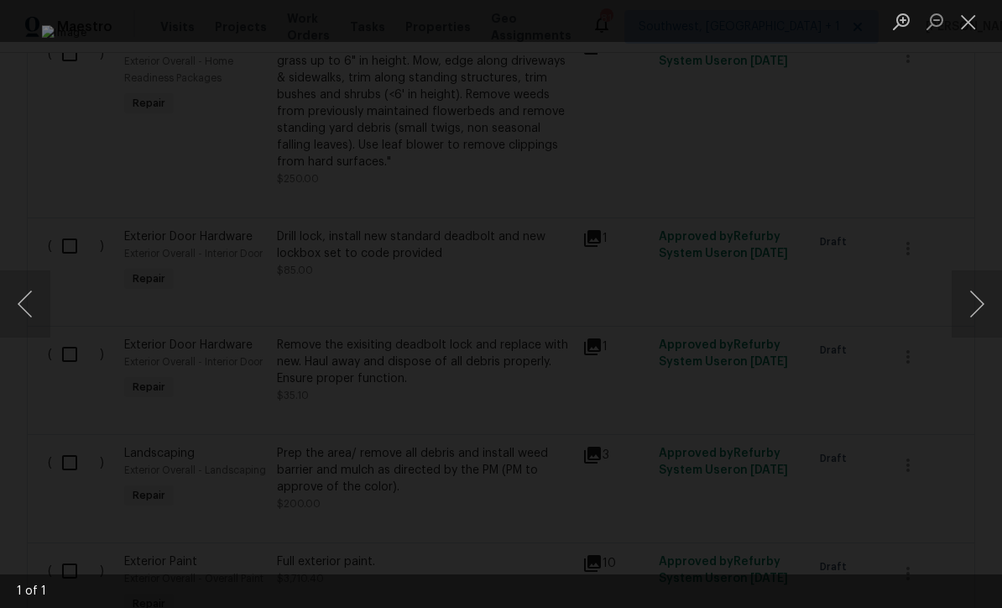
click at [967, 27] on button "Close lightbox" at bounding box center [969, 21] width 34 height 29
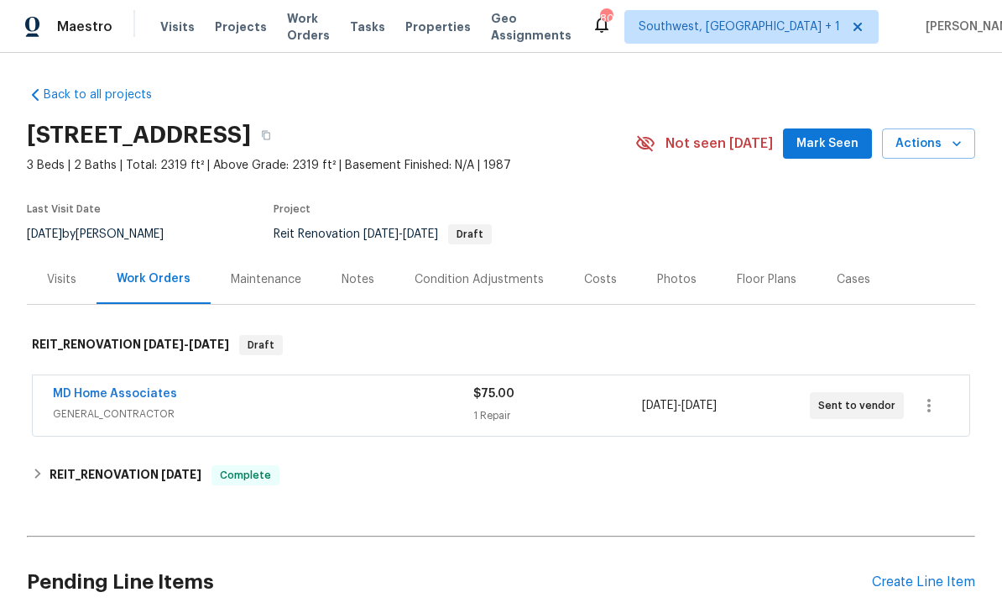
scroll to position [0, 0]
